Goal: Task Accomplishment & Management: Manage account settings

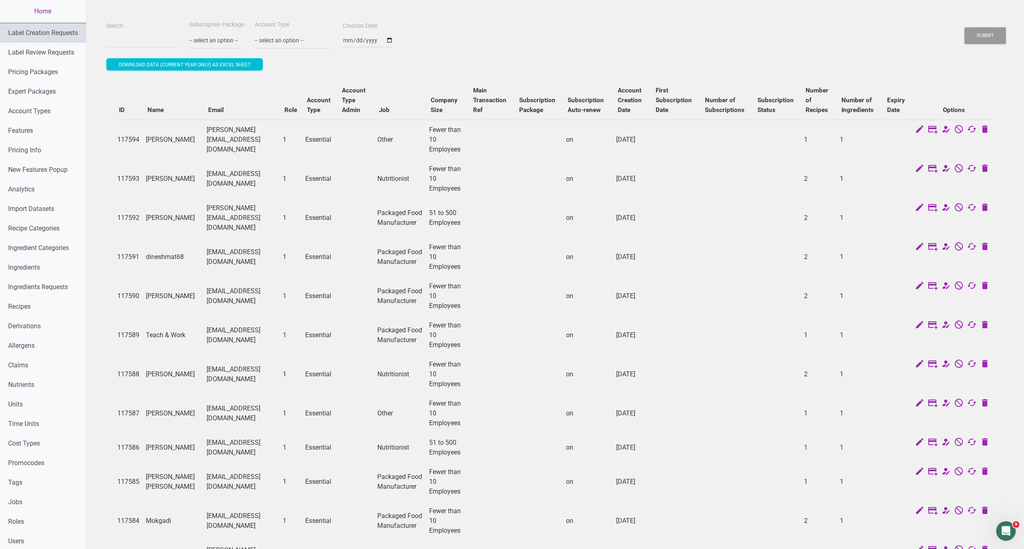
click at [51, 36] on link "Label Creation Requests" at bounding box center [43, 33] width 86 height 20
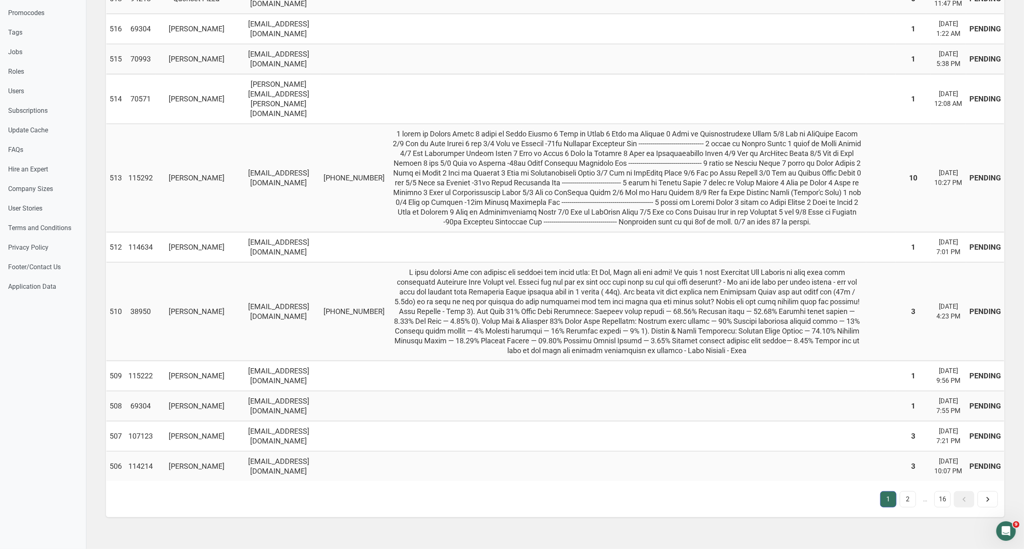
scroll to position [586, 0]
click at [907, 492] on link "2" at bounding box center [908, 500] width 16 height 16
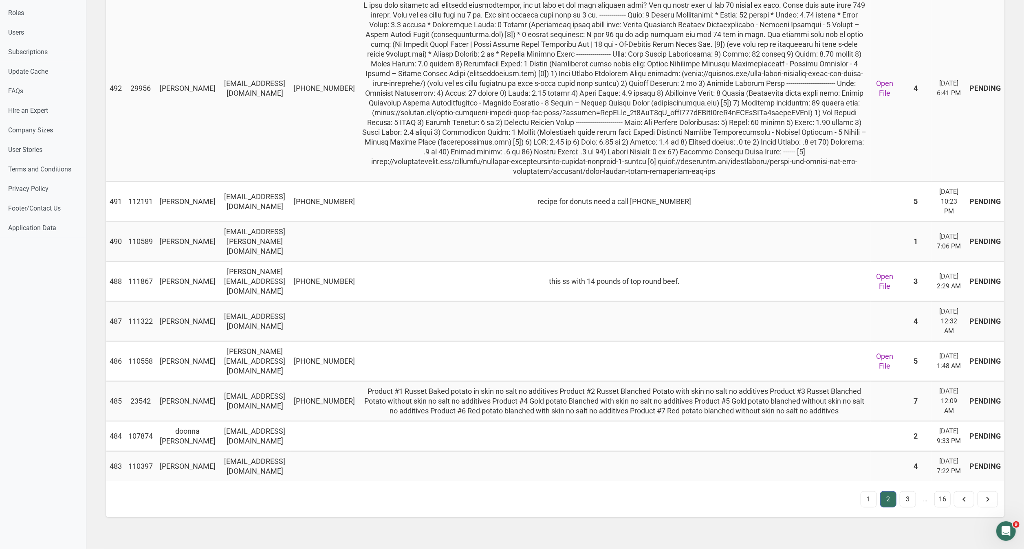
scroll to position [684, 0]
click at [867, 492] on link "1" at bounding box center [869, 500] width 16 height 16
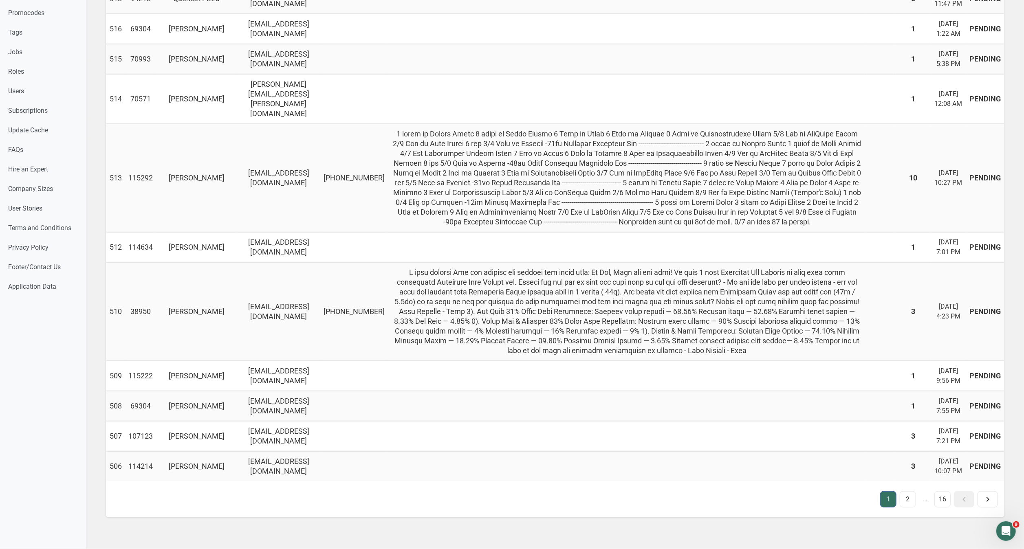
scroll to position [586, 0]
click at [988, 492] on icon at bounding box center [988, 499] width 10 height 15
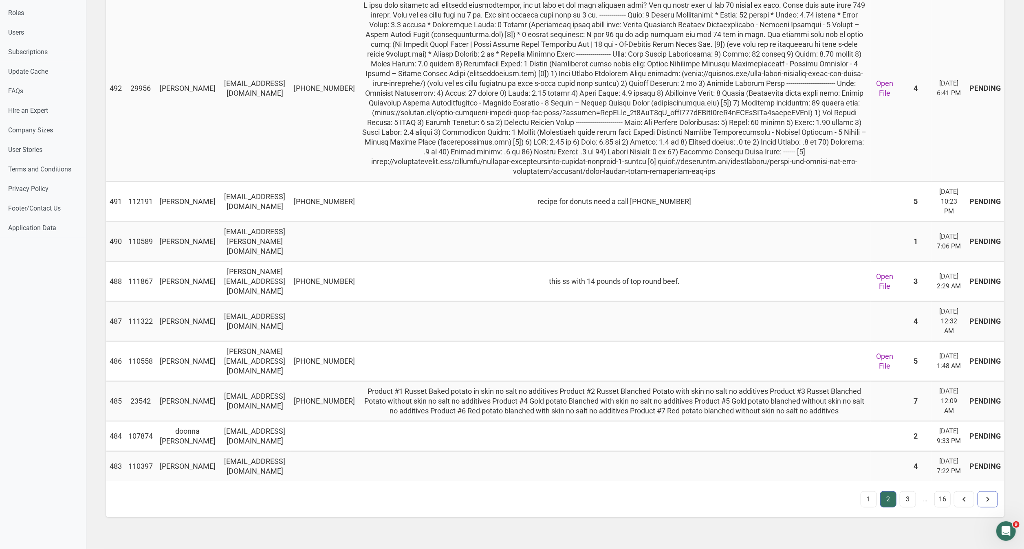
scroll to position [684, 0]
click at [990, 492] on icon at bounding box center [988, 499] width 10 height 15
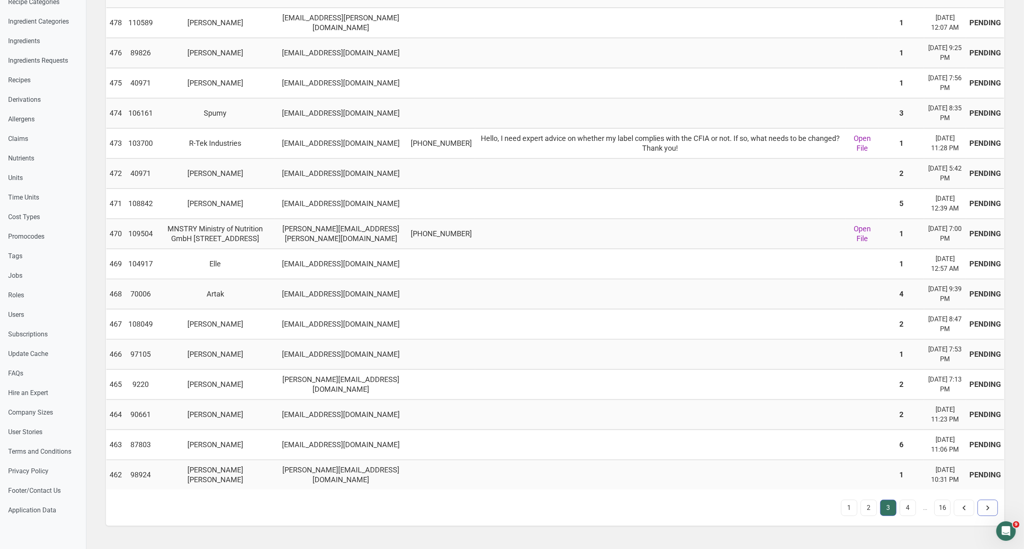
scroll to position [232, 0]
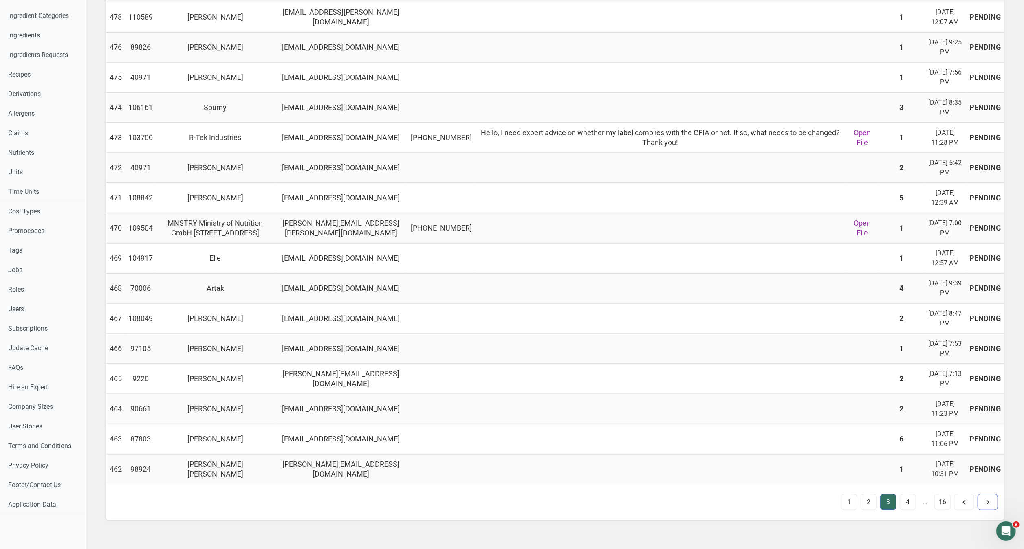
click at [989, 508] on icon at bounding box center [988, 502] width 10 height 15
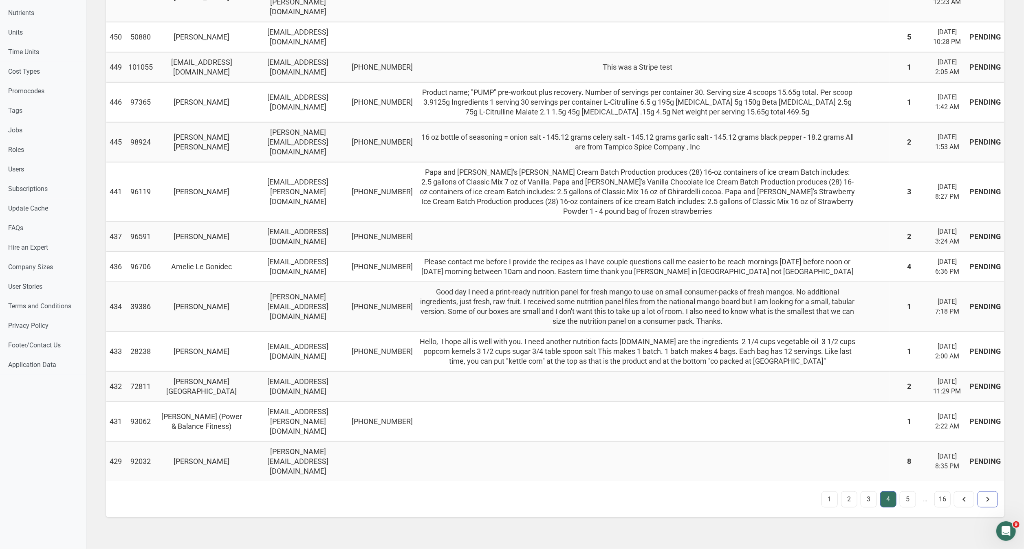
scroll to position [468, 0]
click at [992, 492] on icon at bounding box center [988, 499] width 10 height 15
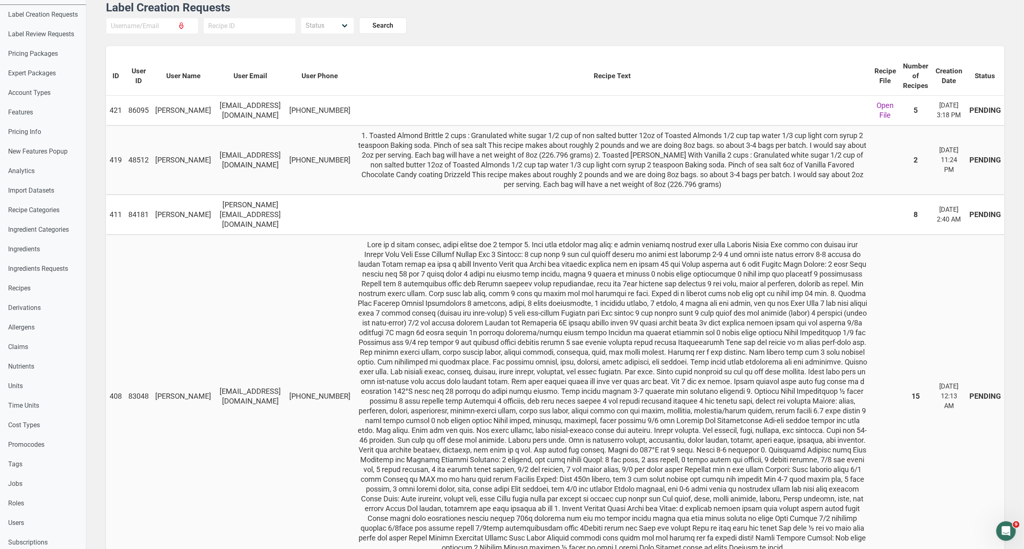
scroll to position [0, 0]
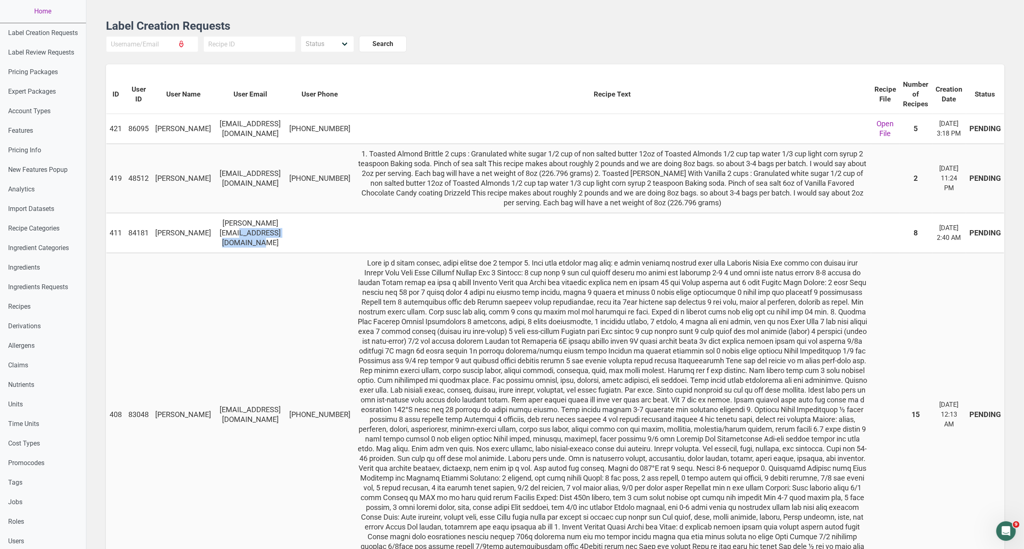
drag, startPoint x: 330, startPoint y: 240, endPoint x: 248, endPoint y: 245, distance: 82.1
click at [248, 245] on td "gerardo@tuckersnatural.com.au" at bounding box center [250, 233] width 72 height 40
drag, startPoint x: 248, startPoint y: 245, endPoint x: 256, endPoint y: 246, distance: 8.2
copy td "uckersnatural.com.au"
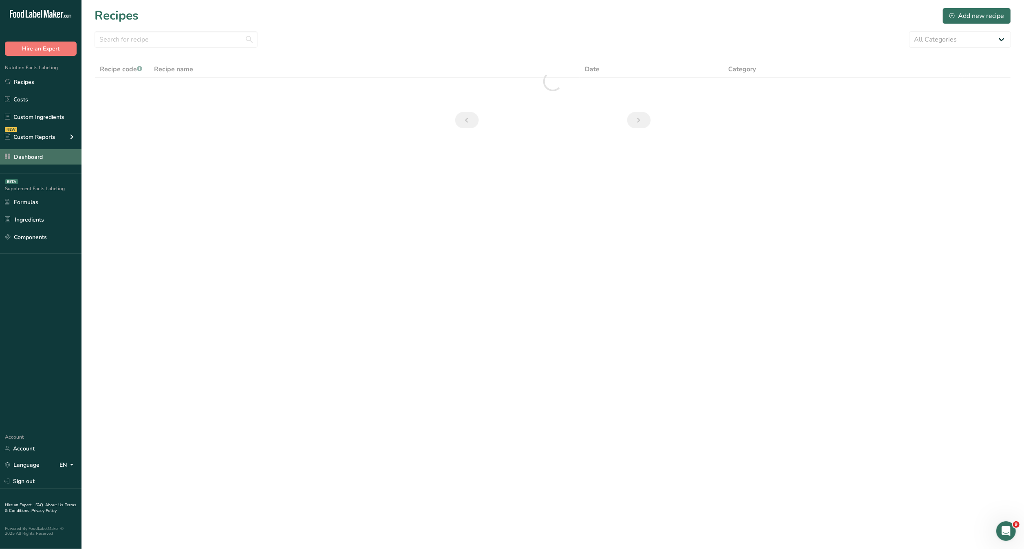
click at [48, 155] on link "Dashboard" at bounding box center [41, 156] width 82 height 15
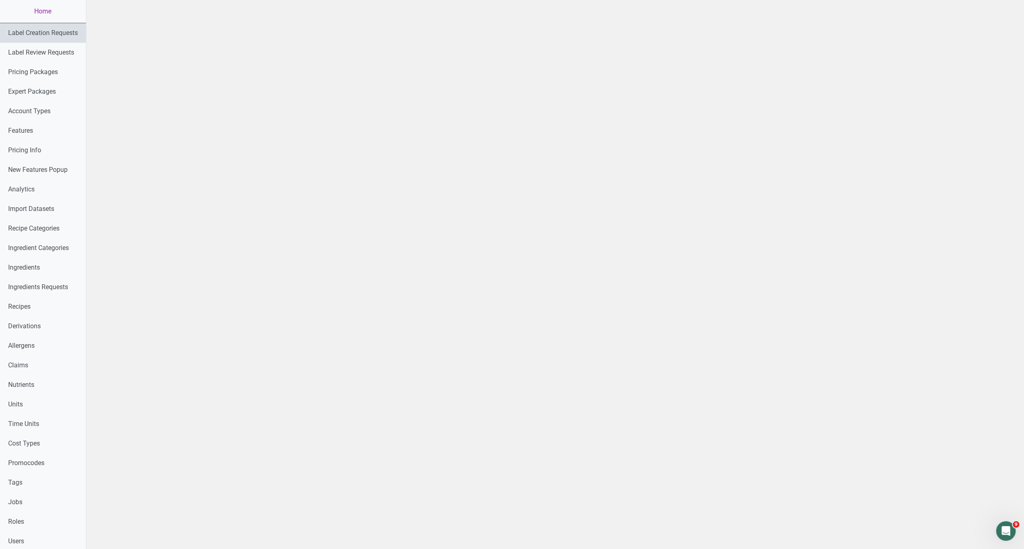
click at [66, 33] on link "Label Creation Requests" at bounding box center [43, 33] width 86 height 20
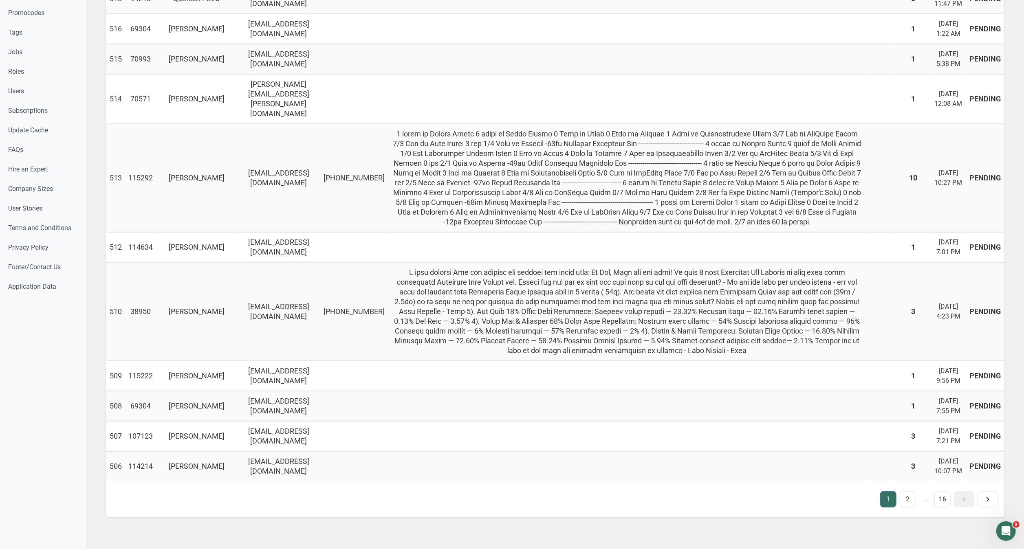
scroll to position [586, 0]
click at [910, 492] on link "2" at bounding box center [908, 500] width 16 height 16
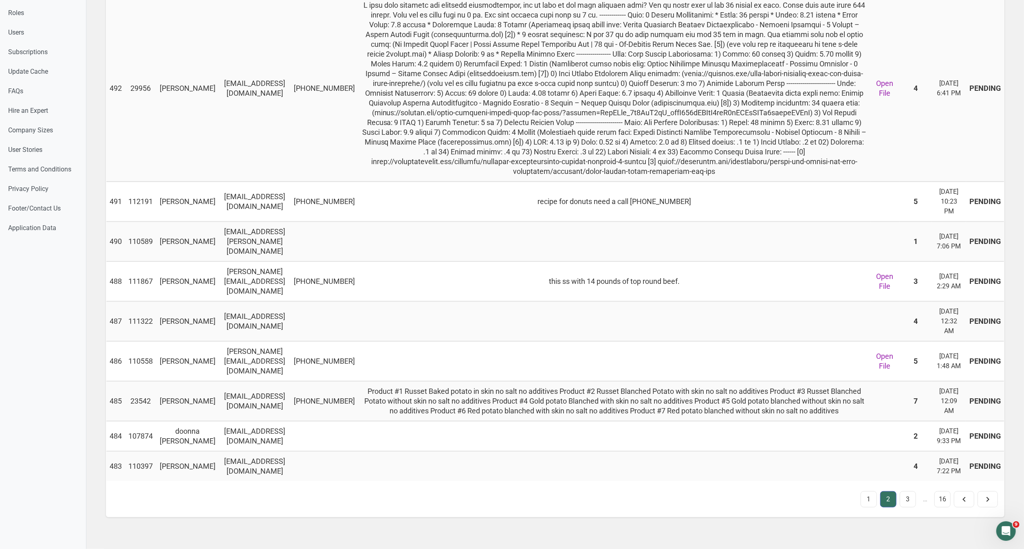
scroll to position [684, 0]
click at [907, 492] on link "3" at bounding box center [908, 500] width 16 height 16
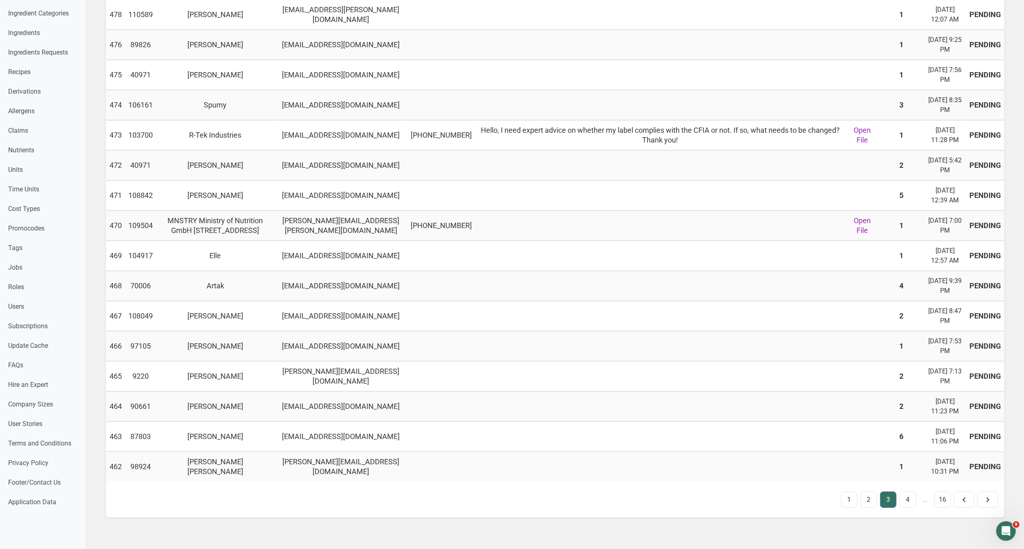
scroll to position [235, 0]
click at [907, 507] on link "4" at bounding box center [908, 500] width 16 height 16
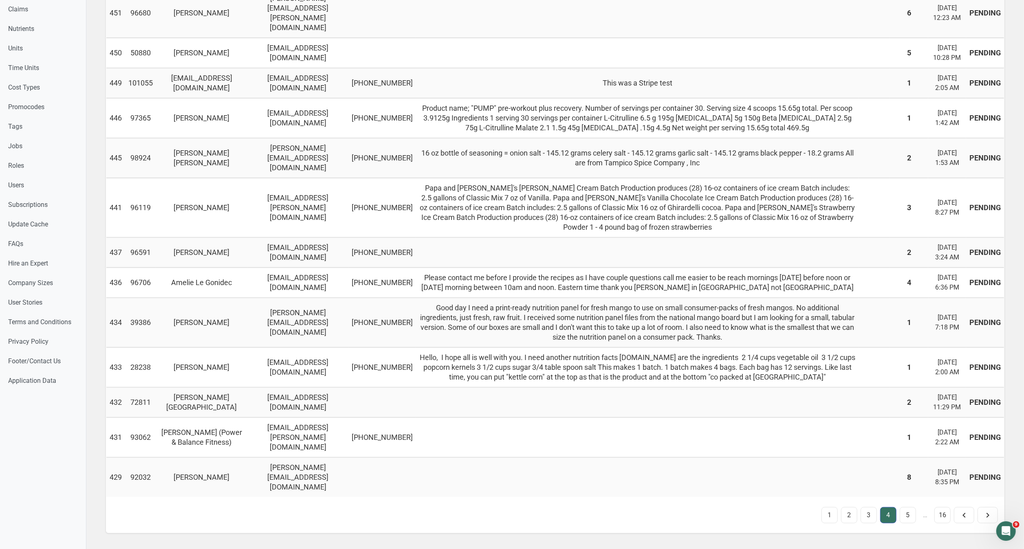
scroll to position [468, 0]
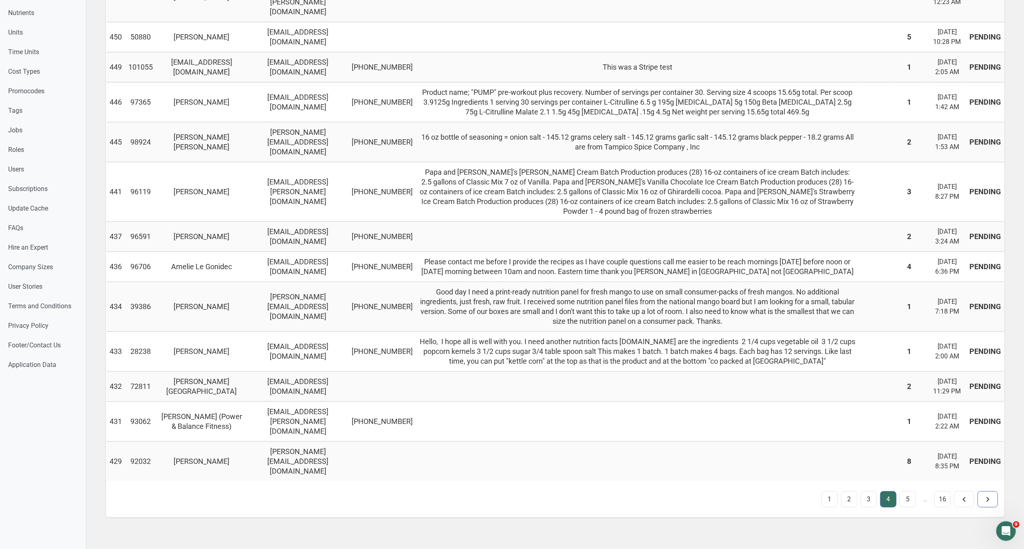
click at [986, 492] on icon at bounding box center [988, 499] width 10 height 15
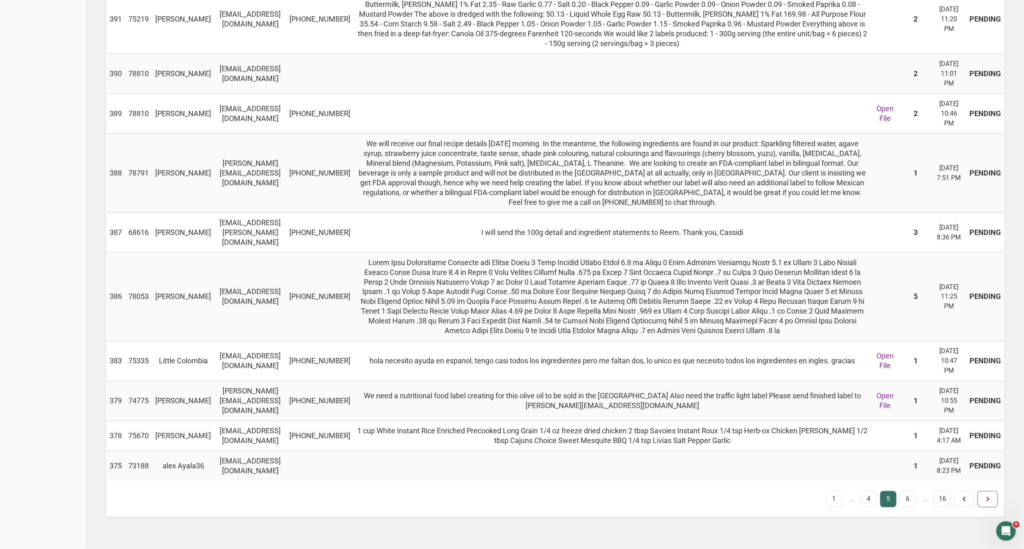
scroll to position [1398, 0]
click at [986, 492] on icon at bounding box center [988, 499] width 10 height 15
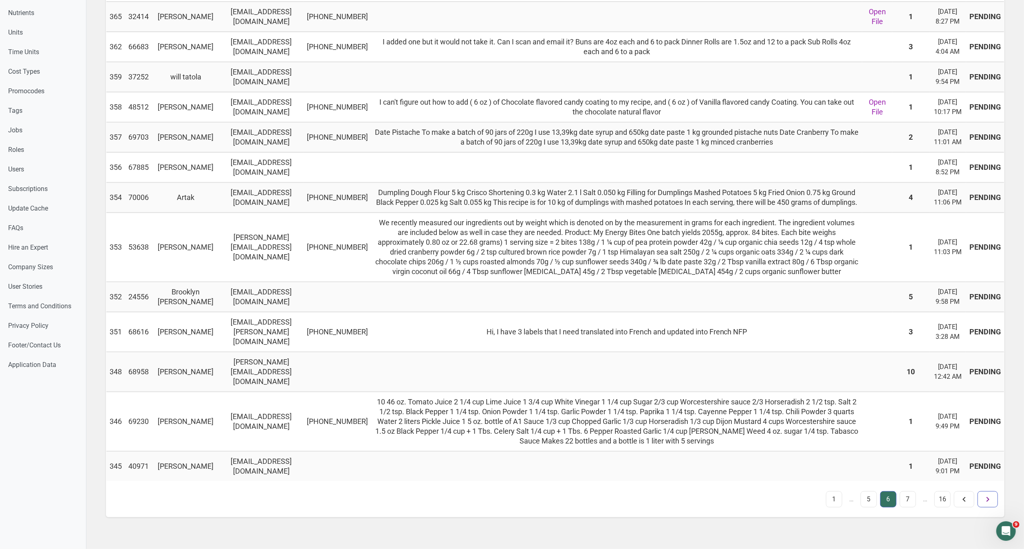
scroll to position [453, 0]
click at [995, 508] on link at bounding box center [988, 500] width 20 height 16
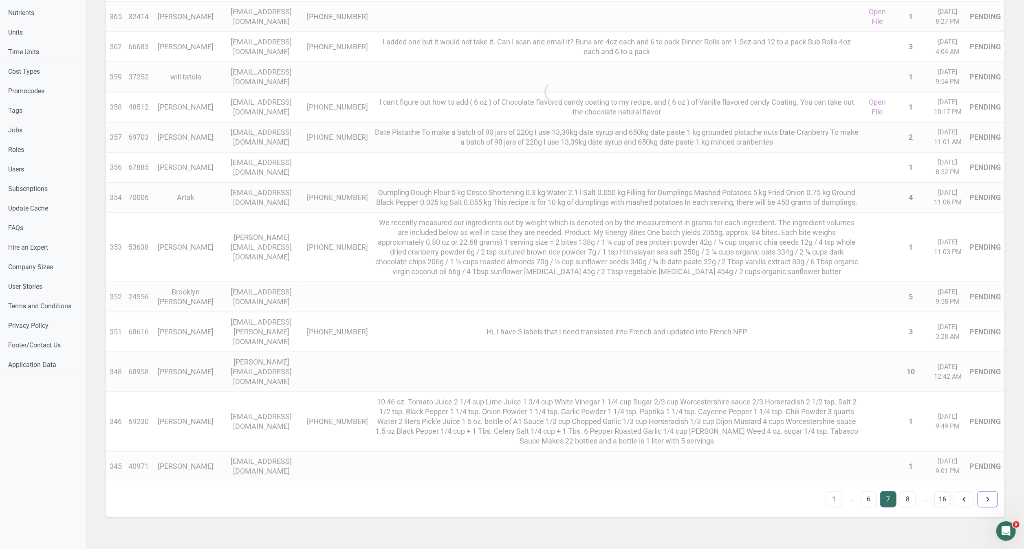
scroll to position [263, 0]
